Goal: Task Accomplishment & Management: Use online tool/utility

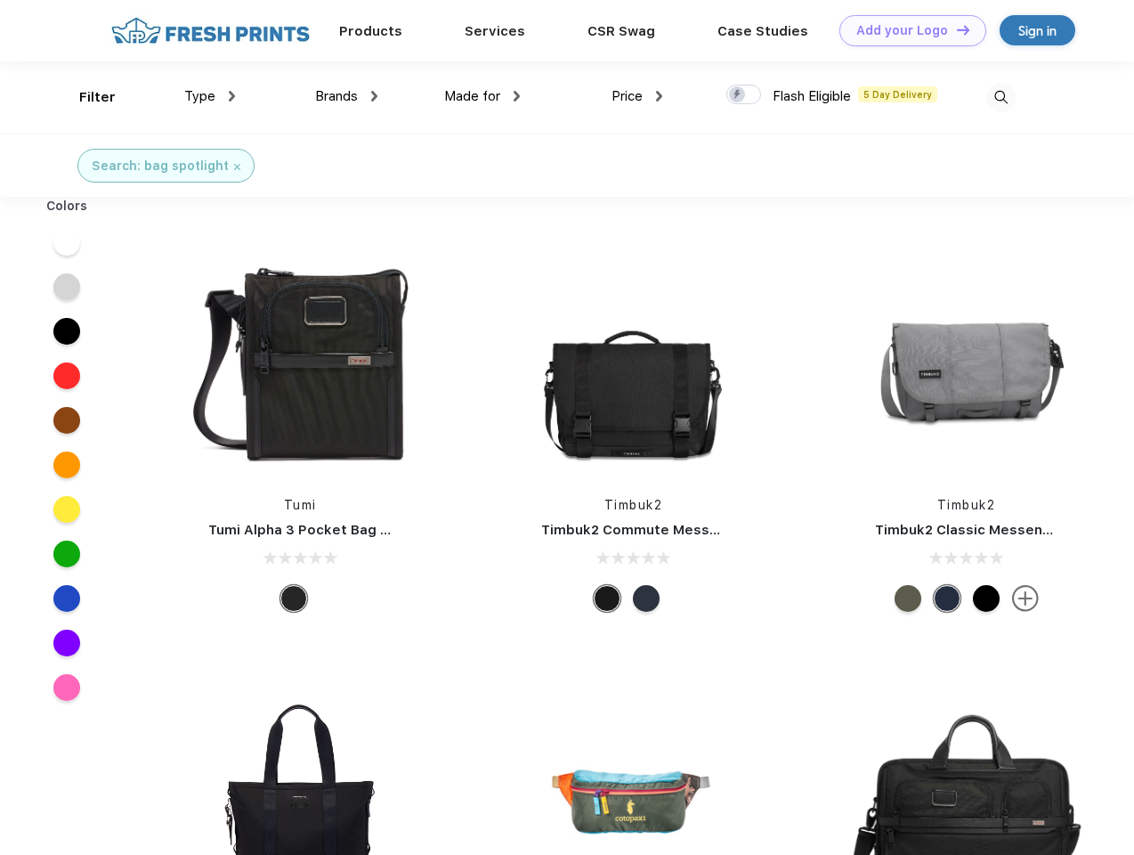
scroll to position [1, 0]
click at [906, 30] on link "Add your Logo Design Tool" at bounding box center [913, 30] width 147 height 31
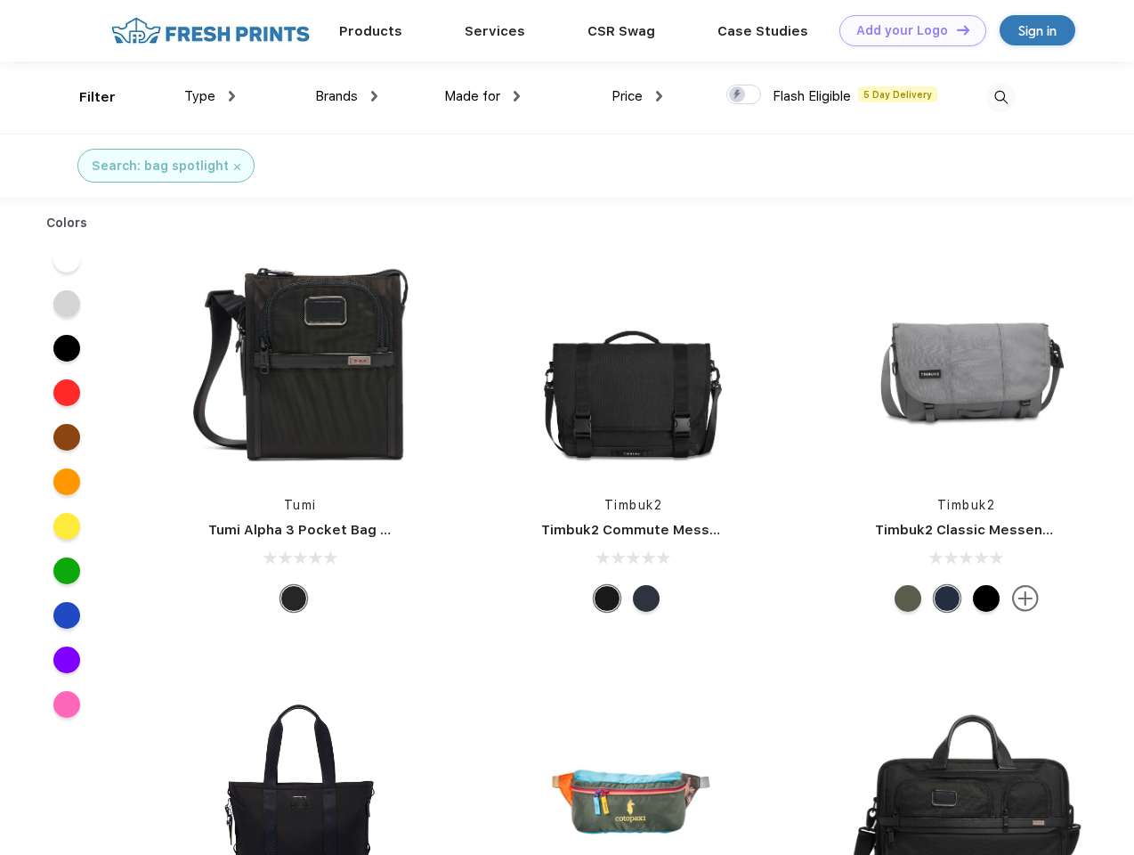
click at [0, 0] on div "Design Tool" at bounding box center [0, 0] width 0 height 0
click at [955, 29] on link "Add your Logo Design Tool" at bounding box center [913, 30] width 147 height 31
click at [85, 97] on div "Filter" at bounding box center [97, 97] width 37 height 20
click at [210, 96] on span "Type" at bounding box center [199, 96] width 31 height 16
click at [346, 96] on span "Brands" at bounding box center [336, 96] width 43 height 16
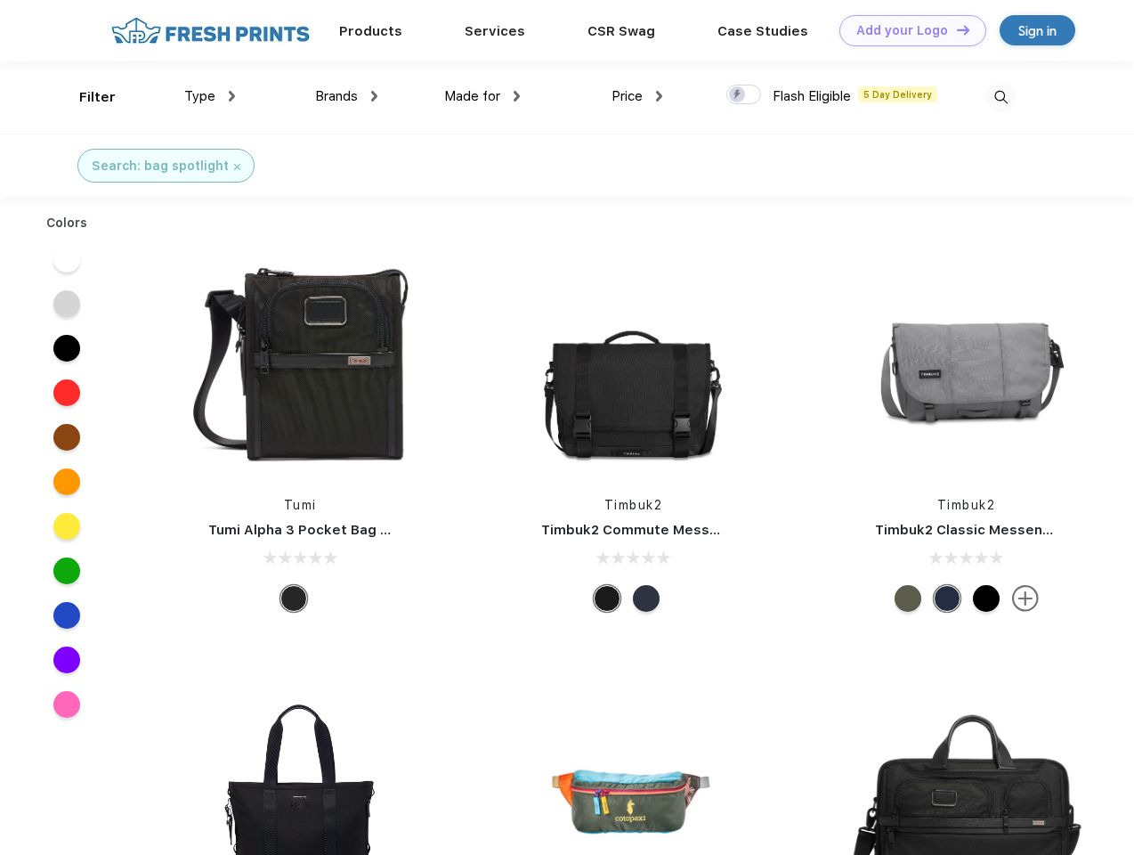
click at [483, 96] on span "Made for" at bounding box center [472, 96] width 56 height 16
click at [637, 96] on span "Price" at bounding box center [627, 96] width 31 height 16
click at [744, 95] on div at bounding box center [744, 95] width 35 height 20
click at [738, 95] on input "checkbox" at bounding box center [733, 90] width 12 height 12
click at [1001, 97] on img at bounding box center [1001, 97] width 29 height 29
